Goal: Task Accomplishment & Management: Use online tool/utility

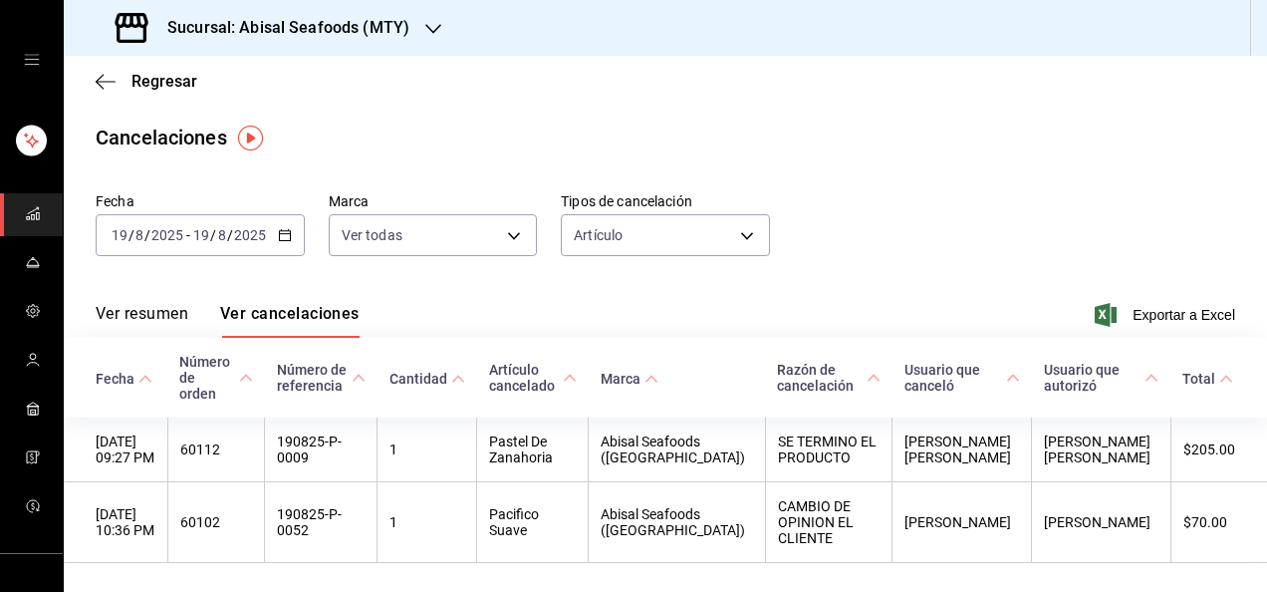
click at [27, 217] on rect "mailbox folders" at bounding box center [28, 218] width 3 height 3
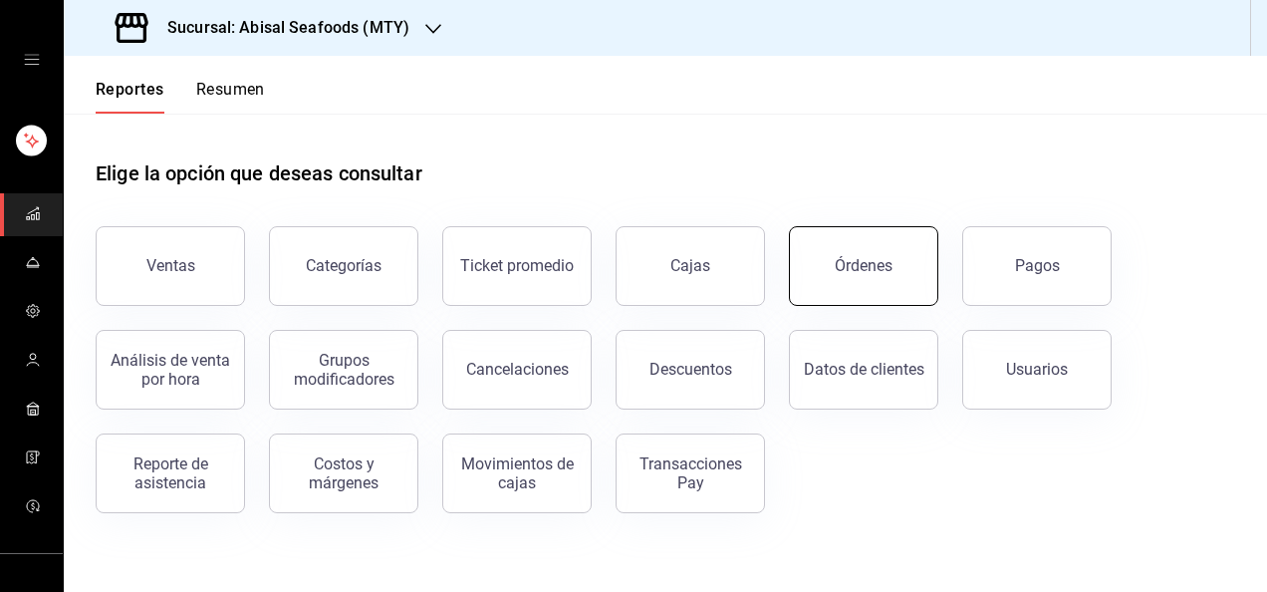
click at [851, 273] on div "Órdenes" at bounding box center [864, 265] width 58 height 19
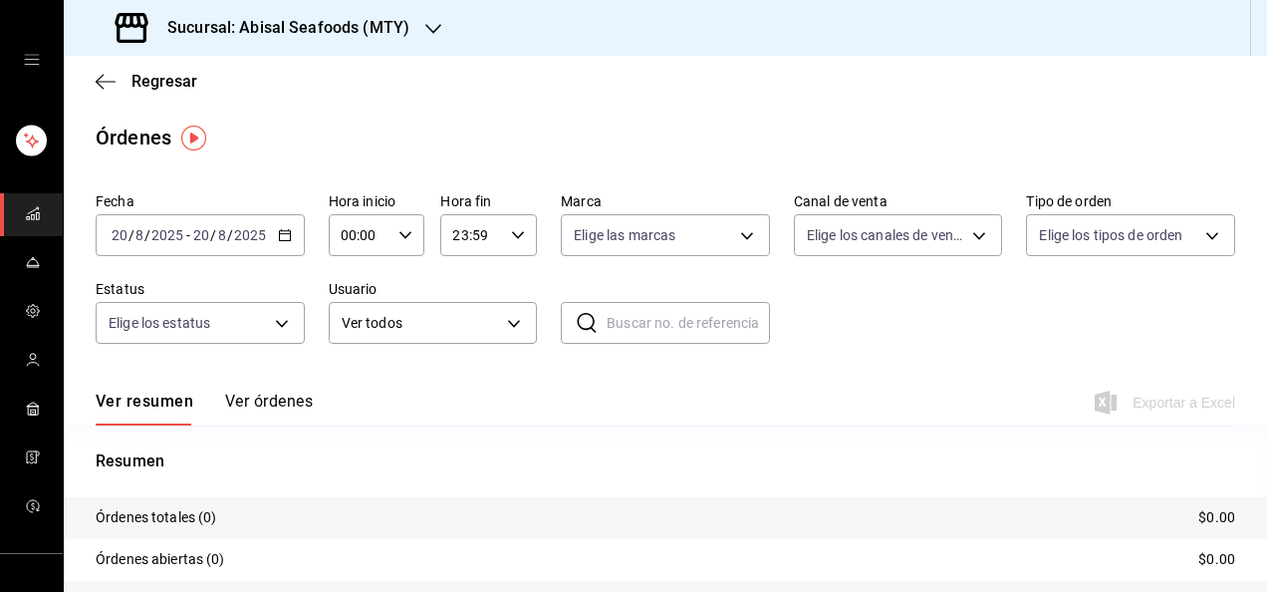
click at [237, 240] on input "2025" at bounding box center [250, 235] width 34 height 16
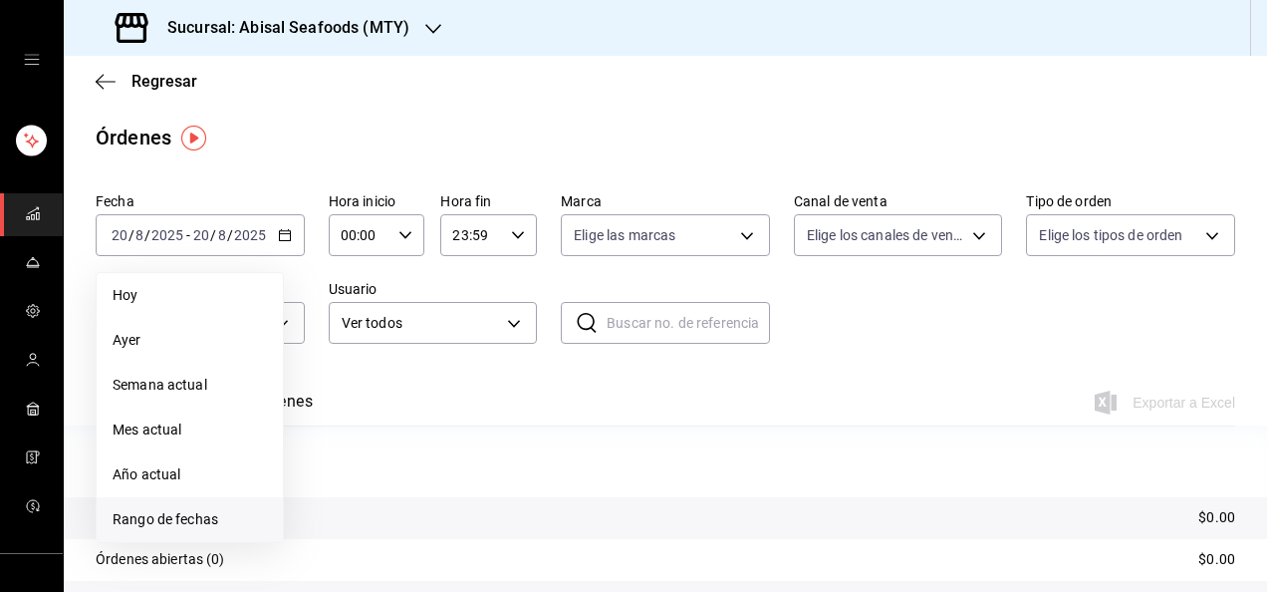
click at [169, 514] on span "Rango de fechas" at bounding box center [190, 519] width 154 height 21
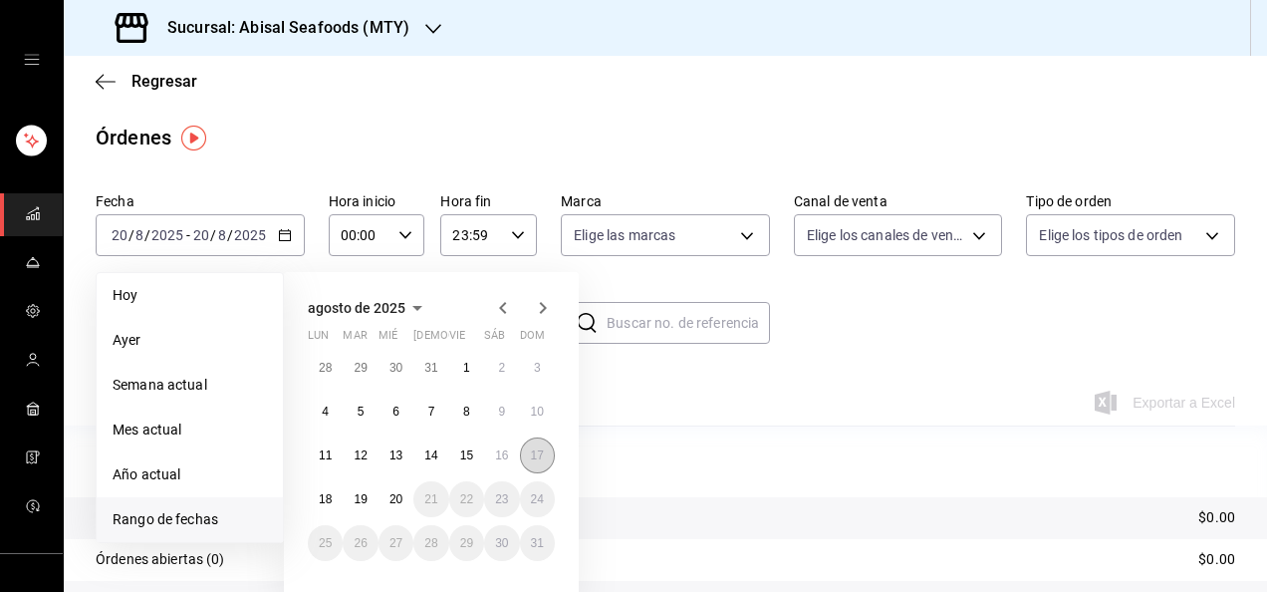
click at [538, 453] on abbr "17" at bounding box center [537, 455] width 13 height 14
click at [327, 455] on abbr "11" at bounding box center [325, 455] width 13 height 14
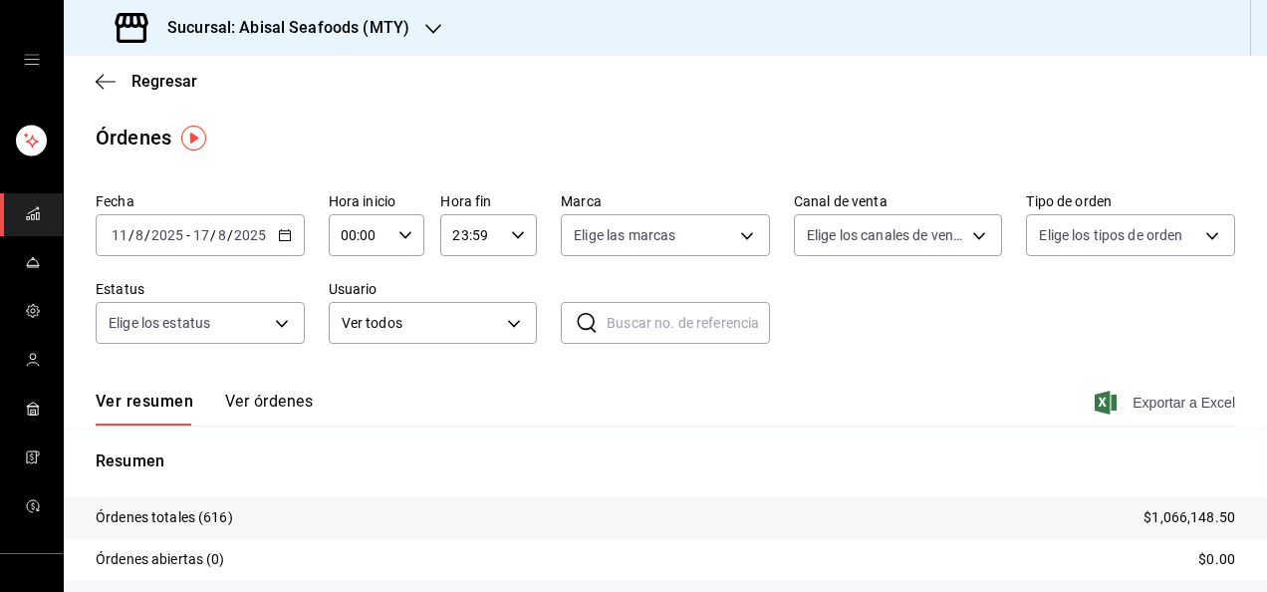
click at [1147, 408] on span "Exportar a Excel" at bounding box center [1167, 402] width 136 height 24
click at [223, 237] on input "8" at bounding box center [222, 235] width 10 height 16
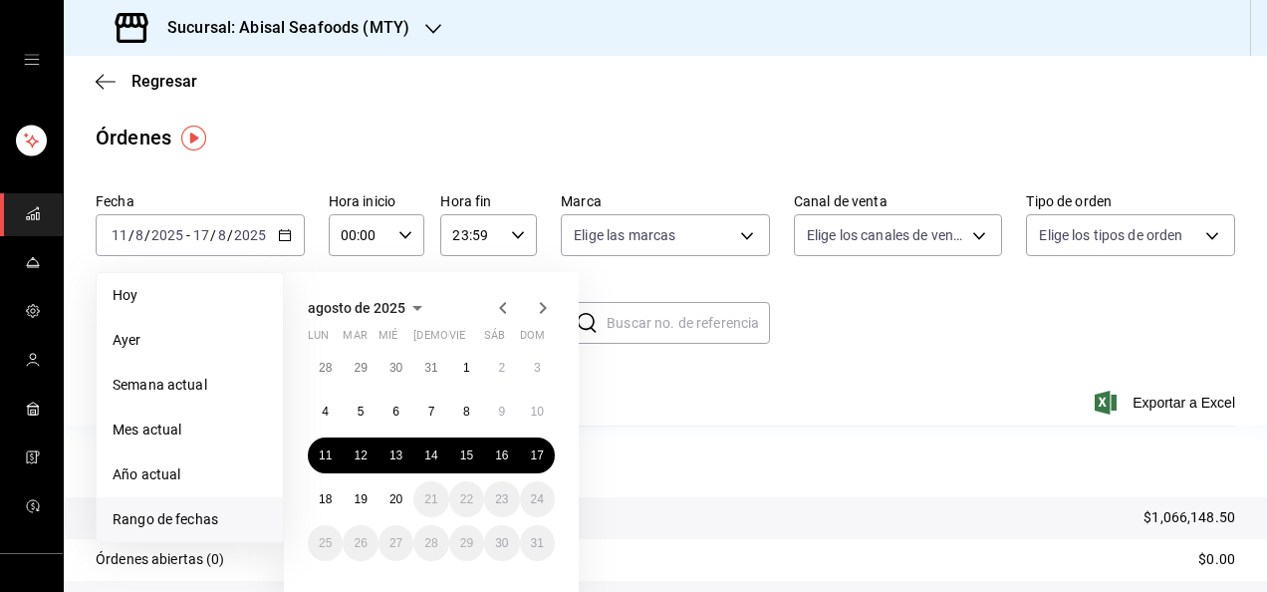
click at [297, 28] on h3 "Sucursal: Abisal Seafoods (MTY)" at bounding box center [280, 28] width 258 height 24
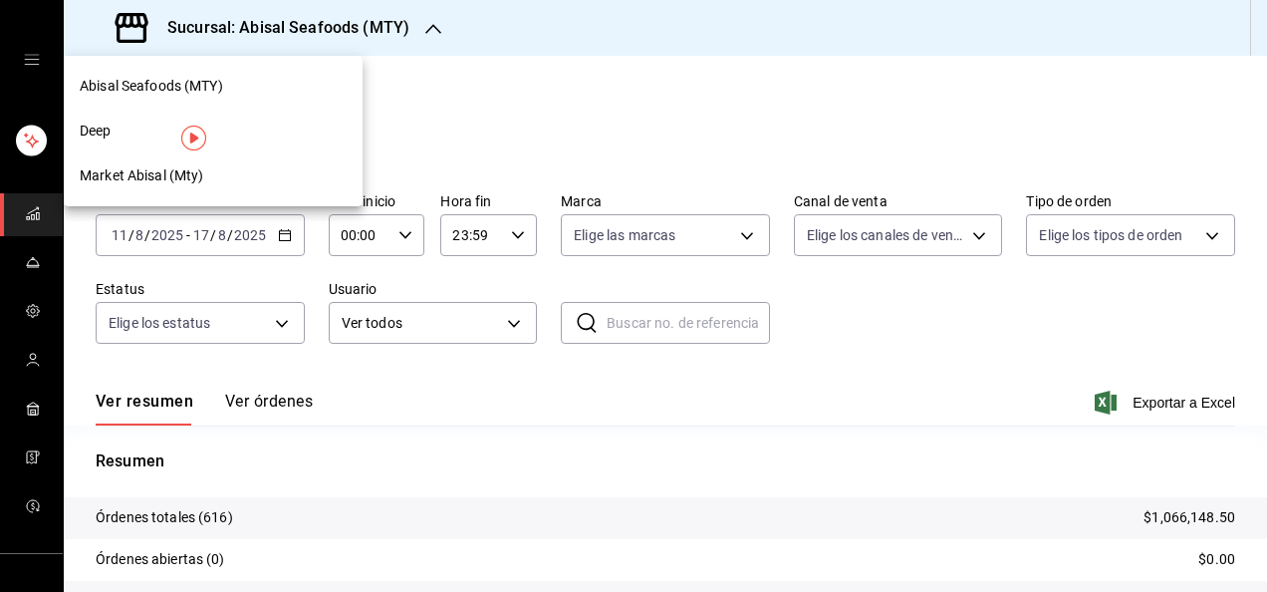
click at [127, 133] on div "Deep" at bounding box center [213, 131] width 267 height 21
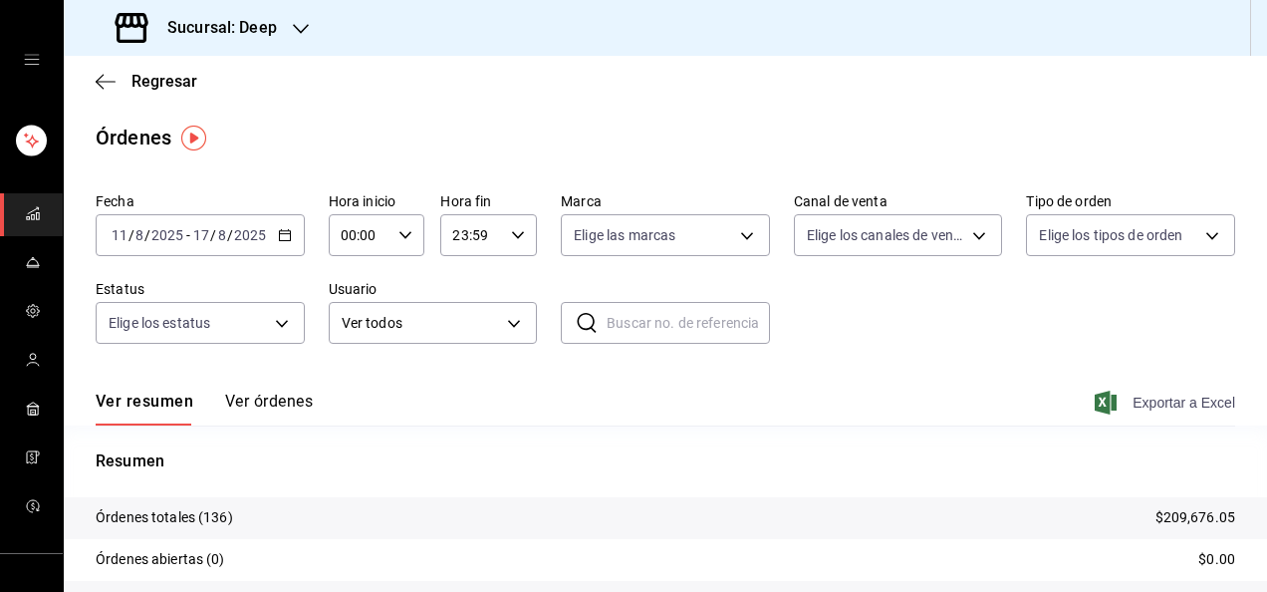
click at [1154, 402] on span "Exportar a Excel" at bounding box center [1167, 402] width 136 height 24
